Goal: Task Accomplishment & Management: Manage account settings

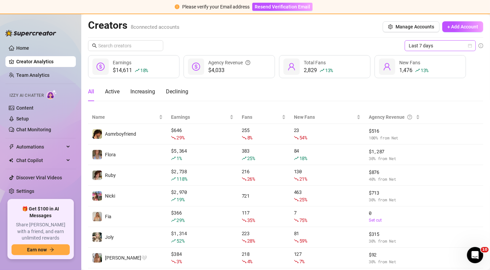
click at [424, 46] on span "Last 7 days" at bounding box center [440, 46] width 63 height 10
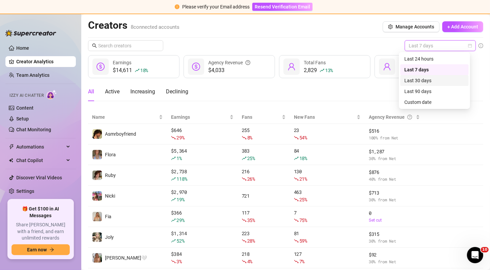
click at [424, 79] on div "Last 30 days" at bounding box center [434, 80] width 60 height 7
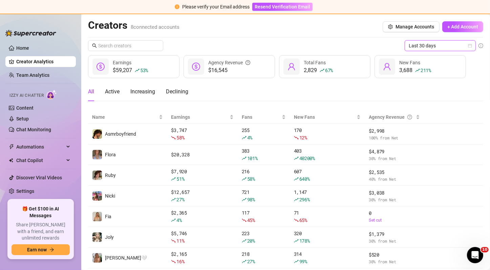
scroll to position [39, 0]
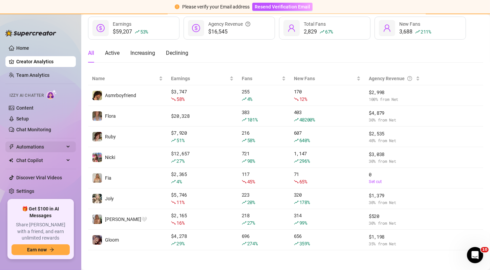
click at [38, 148] on span "Automations" at bounding box center [40, 147] width 48 height 11
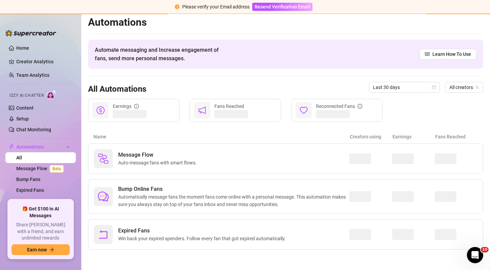
scroll to position [2, 0]
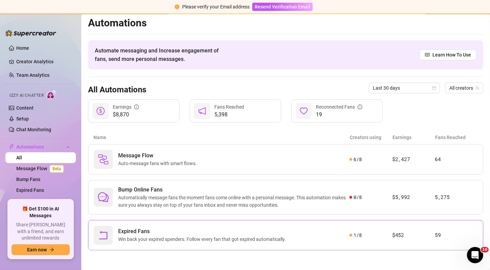
click at [232, 236] on span "Win back your expired spenders. Follow every fan that got expired automatically." at bounding box center [203, 239] width 170 height 7
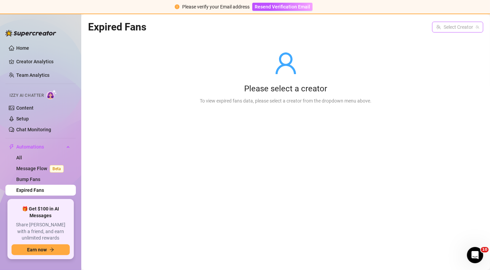
click at [448, 26] on input "search" at bounding box center [454, 27] width 37 height 10
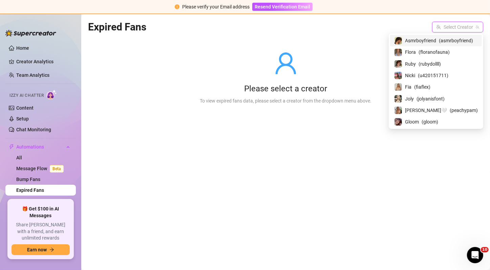
click at [436, 43] on span "Asmrboyfriend" at bounding box center [420, 40] width 31 height 7
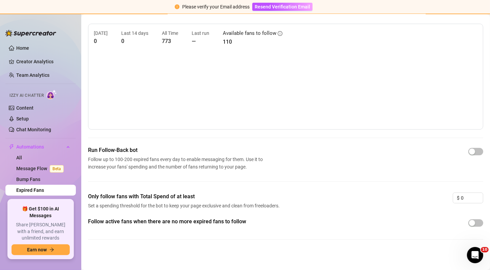
scroll to position [19, 0]
click at [469, 152] on div "button" at bounding box center [472, 152] width 6 height 6
click at [467, 213] on div "Only follow fans with Total Spend of at least Set a spending threshold for the …" at bounding box center [285, 205] width 395 height 25
click at [469, 221] on div "button" at bounding box center [472, 223] width 6 height 6
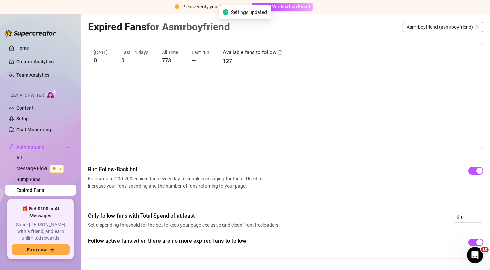
click at [418, 26] on span "Asmrboyfriend (asmrboyfriend)" at bounding box center [443, 27] width 72 height 10
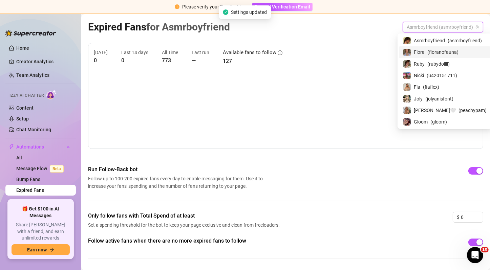
click at [416, 48] on div "Flora ( floranofauna )" at bounding box center [445, 52] width 84 height 8
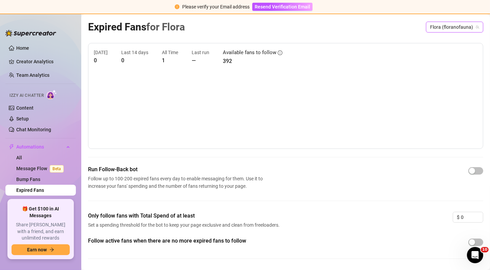
scroll to position [19, 0]
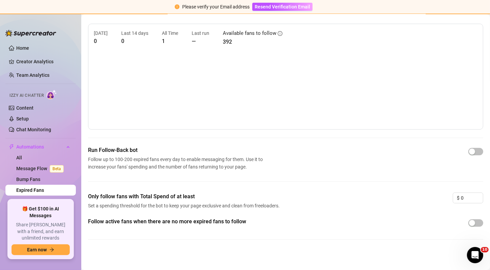
click at [468, 145] on div "[DATE] 0 Last 14 days 0 All Time 1 Last run — Available fans to follow 392 Run …" at bounding box center [285, 137] width 395 height 227
click at [469, 150] on div "button" at bounding box center [472, 152] width 6 height 6
click at [469, 223] on div "button" at bounding box center [472, 223] width 6 height 6
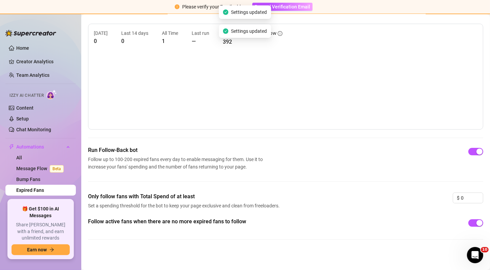
scroll to position [0, 0]
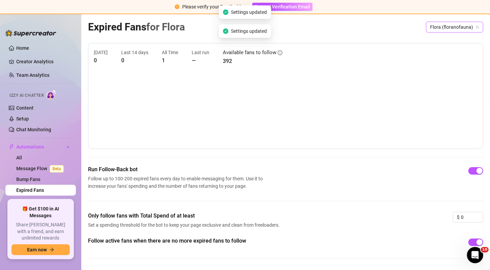
click at [450, 28] on span "Flora (floranofauna)" at bounding box center [454, 27] width 49 height 10
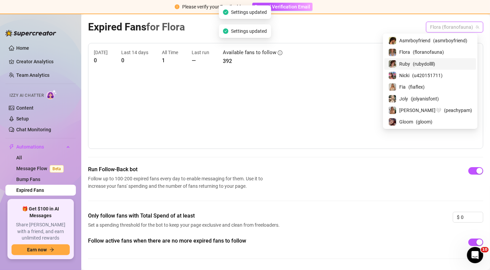
click at [435, 60] on span "( rubydollll )" at bounding box center [424, 63] width 22 height 7
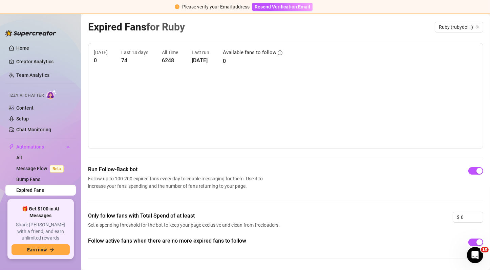
click at [449, 18] on main "Expired Fans for [PERSON_NAME] (rubydollll) [DATE] 0 Last 14 days 74 All Time 6…" at bounding box center [285, 152] width 409 height 276
click at [449, 22] on div "Ruby (rubydollll)" at bounding box center [459, 27] width 48 height 11
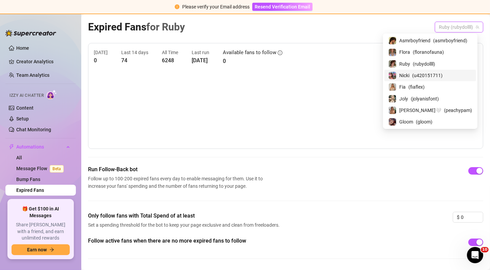
click at [434, 73] on span "( u420151711 )" at bounding box center [427, 75] width 30 height 7
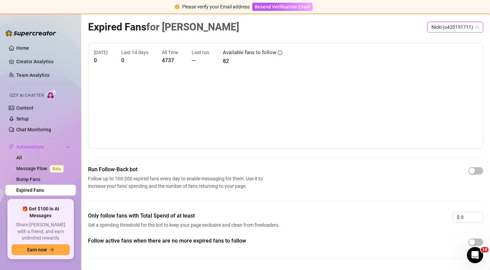
scroll to position [19, 0]
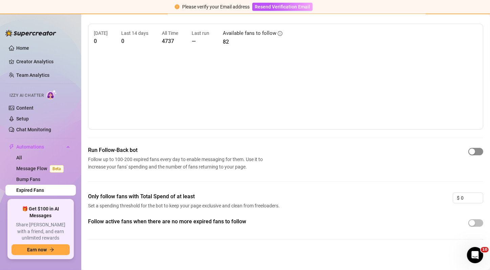
click at [469, 152] on div "button" at bounding box center [472, 152] width 6 height 6
click at [470, 225] on span "button" at bounding box center [475, 222] width 15 height 7
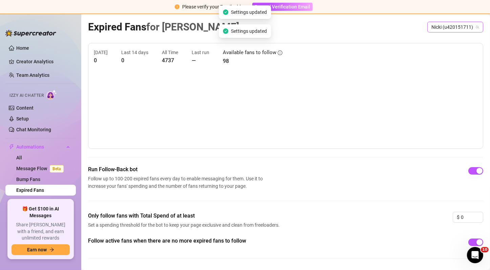
click at [443, 29] on span "Nicki (u420151711)" at bounding box center [455, 27] width 48 height 10
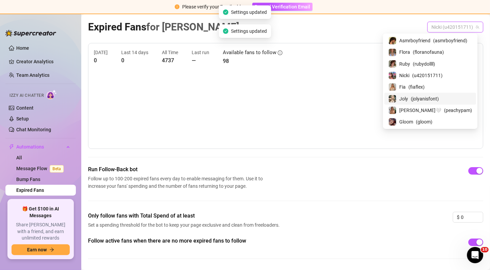
click at [437, 99] on span "( jolyanisfont )" at bounding box center [425, 98] width 28 height 7
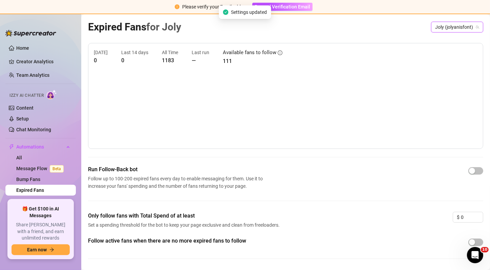
scroll to position [19, 0]
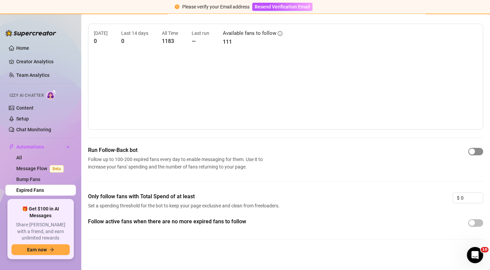
click at [472, 151] on span "button" at bounding box center [475, 151] width 15 height 7
click at [469, 225] on div "button" at bounding box center [472, 223] width 6 height 6
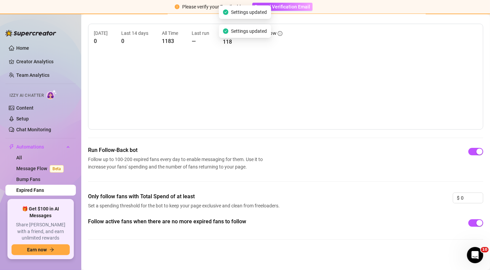
scroll to position [0, 0]
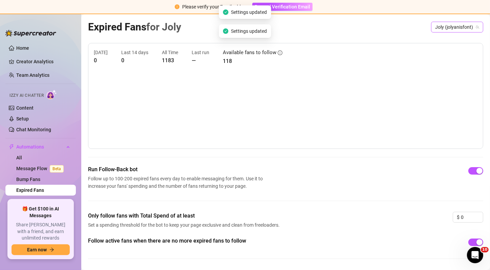
click at [447, 24] on span "Joly (jolyanisfont)" at bounding box center [457, 27] width 44 height 10
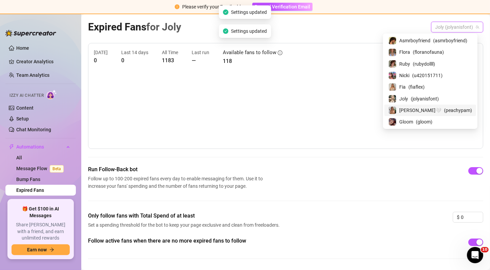
click at [444, 109] on span "( peachypam )" at bounding box center [458, 110] width 28 height 7
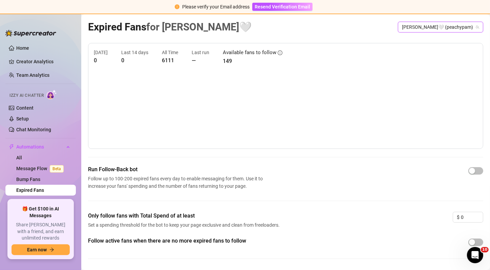
scroll to position [19, 0]
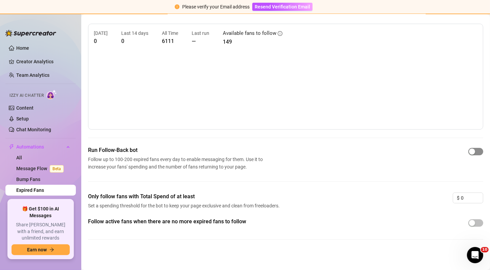
click at [469, 152] on div "button" at bounding box center [472, 152] width 6 height 6
click at [469, 221] on div "button" at bounding box center [472, 223] width 6 height 6
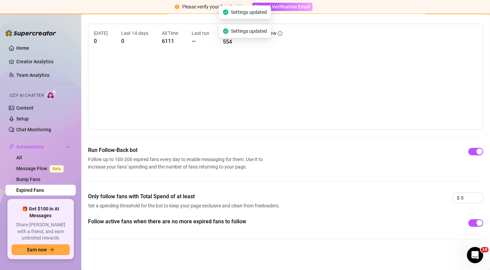
scroll to position [0, 0]
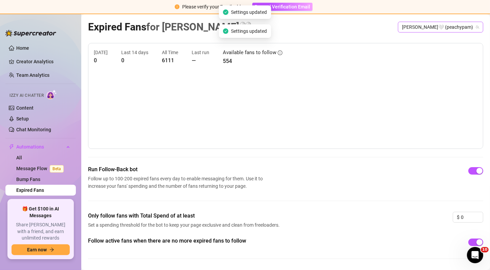
click at [451, 27] on span "[PERSON_NAME]🤍 (peachypam)" at bounding box center [440, 27] width 77 height 10
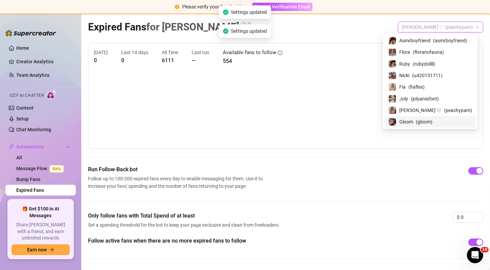
click at [428, 122] on span "( gloom )" at bounding box center [424, 121] width 17 height 7
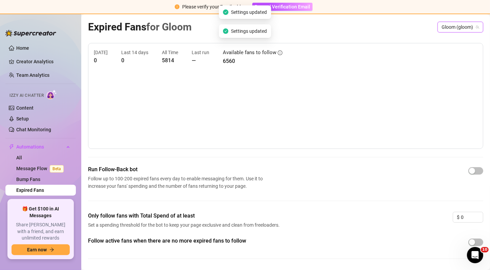
scroll to position [19, 0]
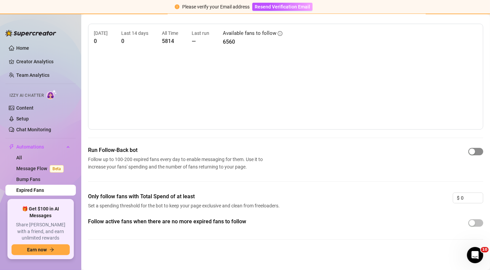
click at [469, 150] on div "button" at bounding box center [472, 152] width 6 height 6
click at [469, 222] on div "button" at bounding box center [472, 223] width 6 height 6
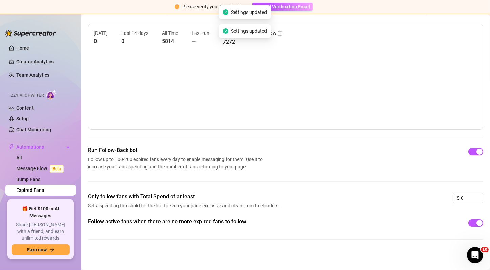
scroll to position [0, 0]
